Goal: Information Seeking & Learning: Learn about a topic

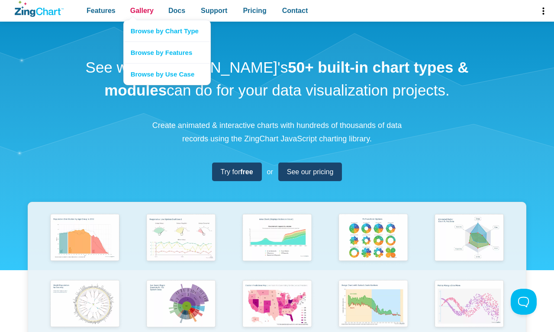
click at [142, 11] on span "Gallery" at bounding box center [141, 11] width 23 height 12
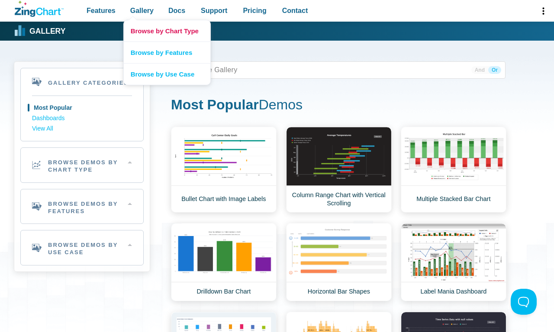
click at [167, 31] on link "Browse by Chart Type" at bounding box center [167, 30] width 87 height 21
